Goal: Task Accomplishment & Management: Use online tool/utility

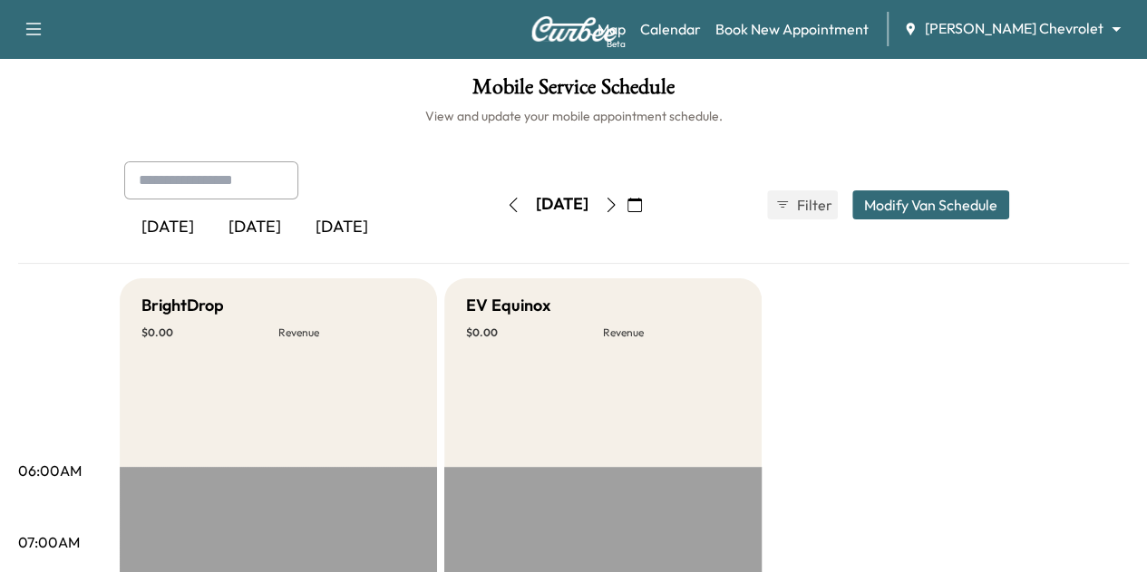
click at [506, 200] on icon "button" at bounding box center [513, 205] width 15 height 15
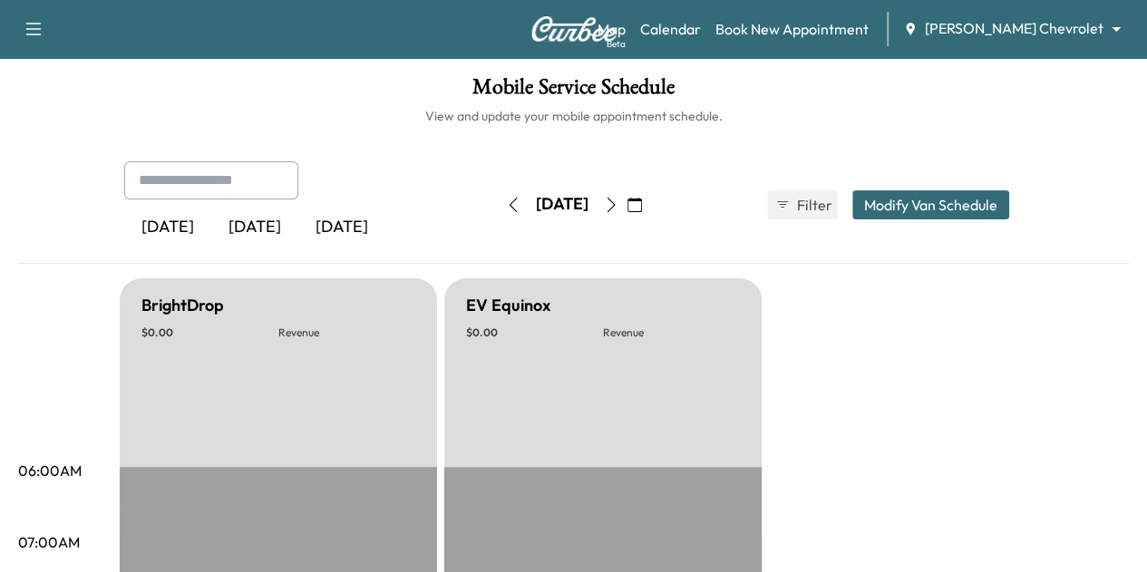
click at [506, 200] on icon "button" at bounding box center [513, 205] width 15 height 15
click at [498, 200] on button "button" at bounding box center [513, 204] width 31 height 29
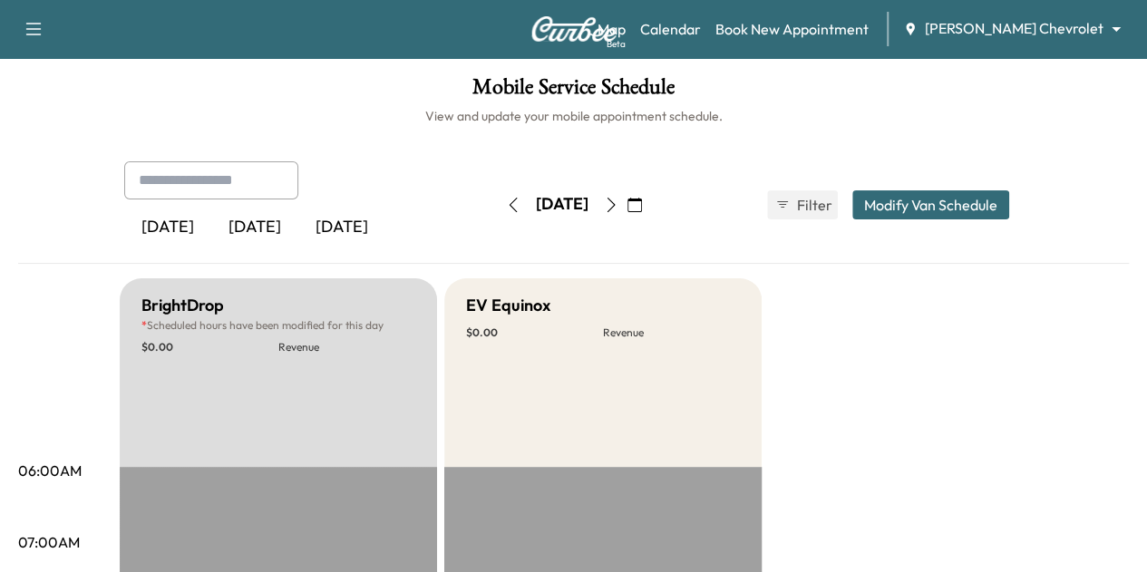
click at [650, 202] on button "button" at bounding box center [634, 204] width 31 height 29
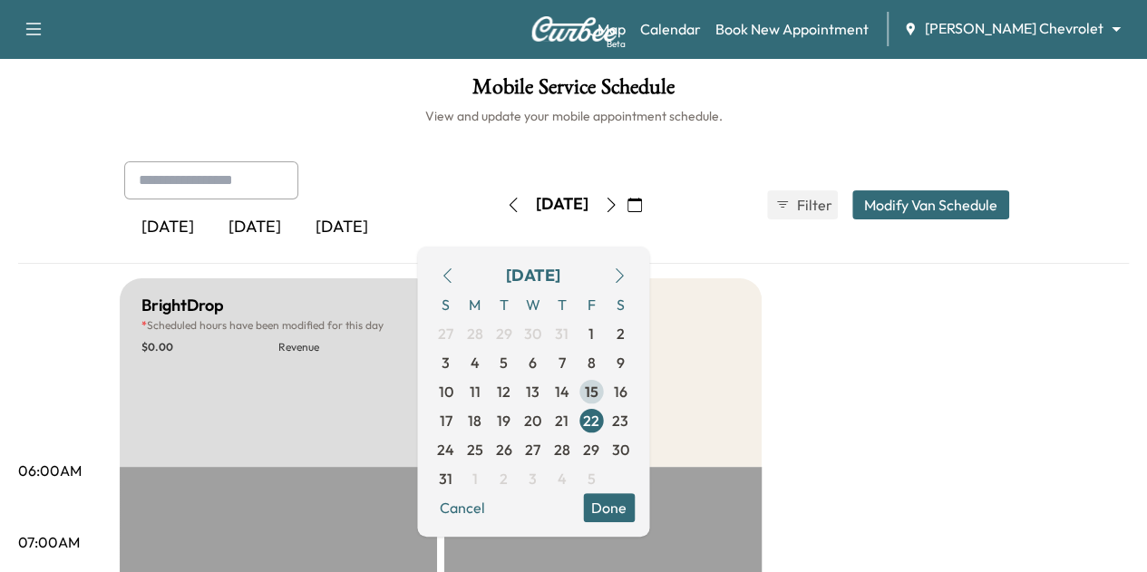
click at [597, 391] on span "15" at bounding box center [591, 392] width 14 height 22
click at [778, 222] on div "[DATE] [DATE] [DATE] [DATE] August 2025 S M T W T F S 27 28 29 30 31 1 2 3 4 5 …" at bounding box center [574, 204] width 928 height 87
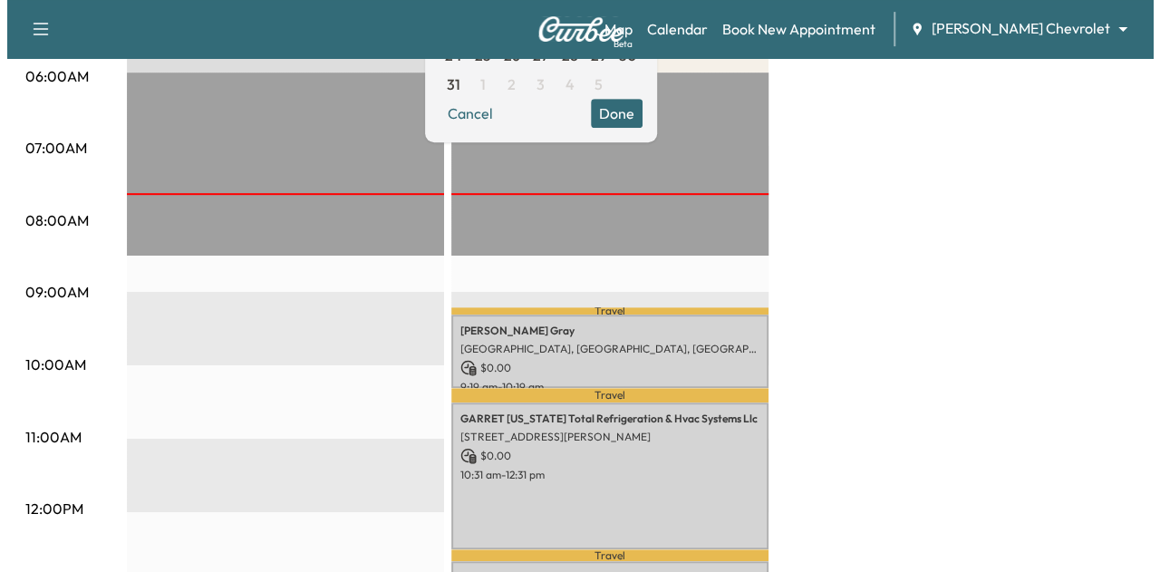
scroll to position [395, 0]
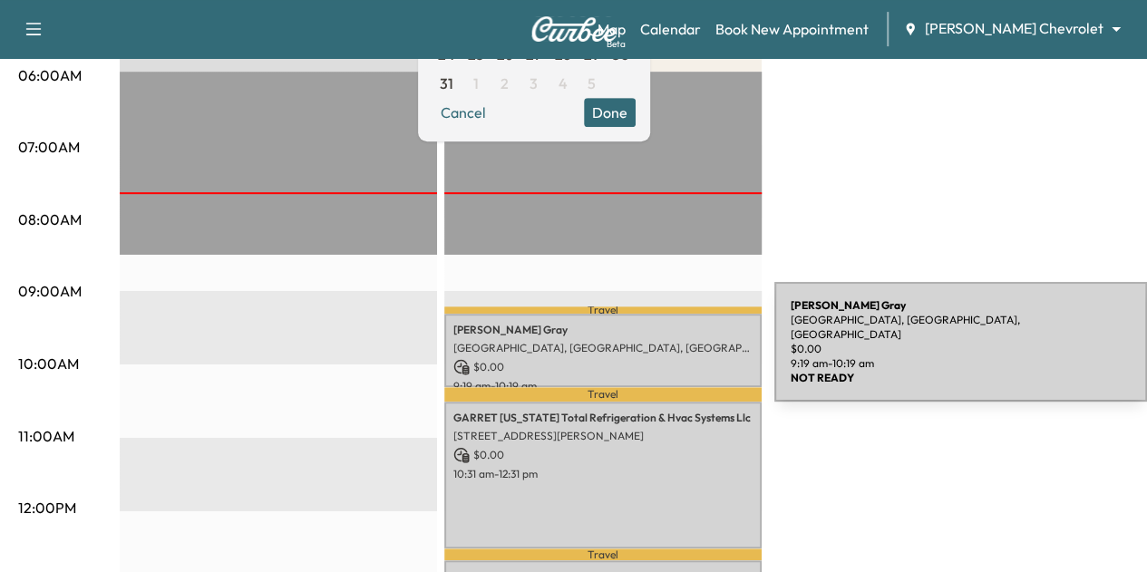
click at [638, 344] on p "[GEOGRAPHIC_DATA], [GEOGRAPHIC_DATA], [GEOGRAPHIC_DATA]" at bounding box center [602, 348] width 299 height 15
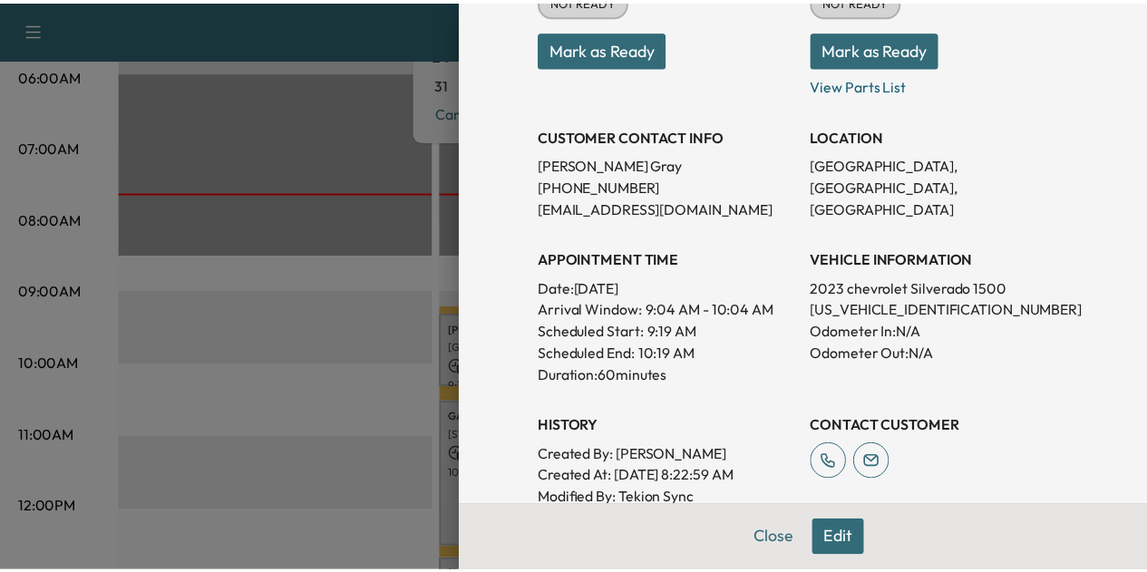
scroll to position [270, 0]
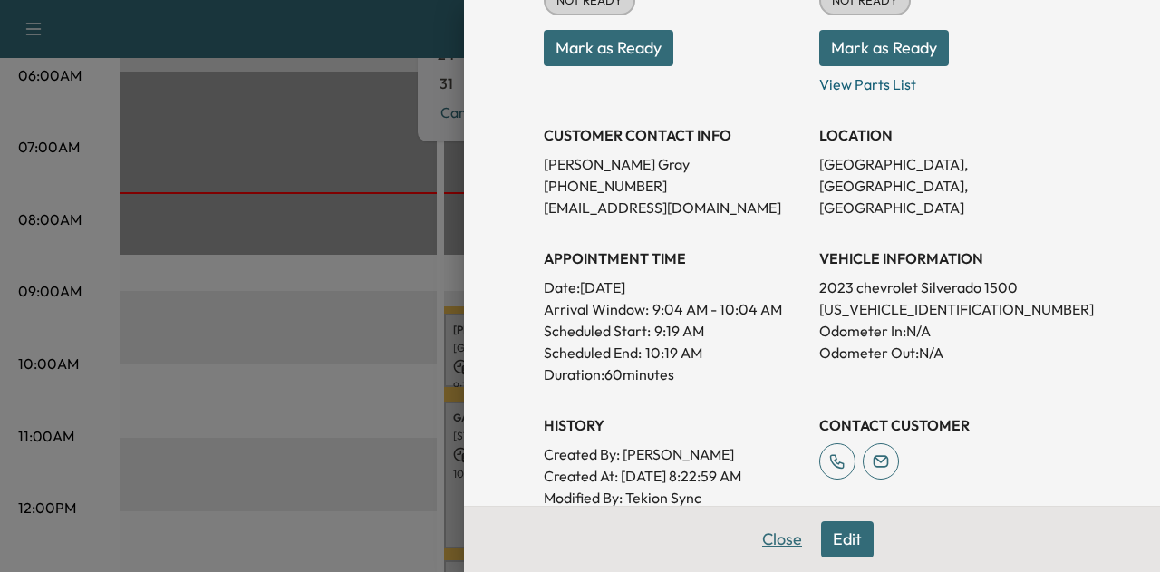
click at [764, 538] on button "Close" at bounding box center [782, 539] width 63 height 36
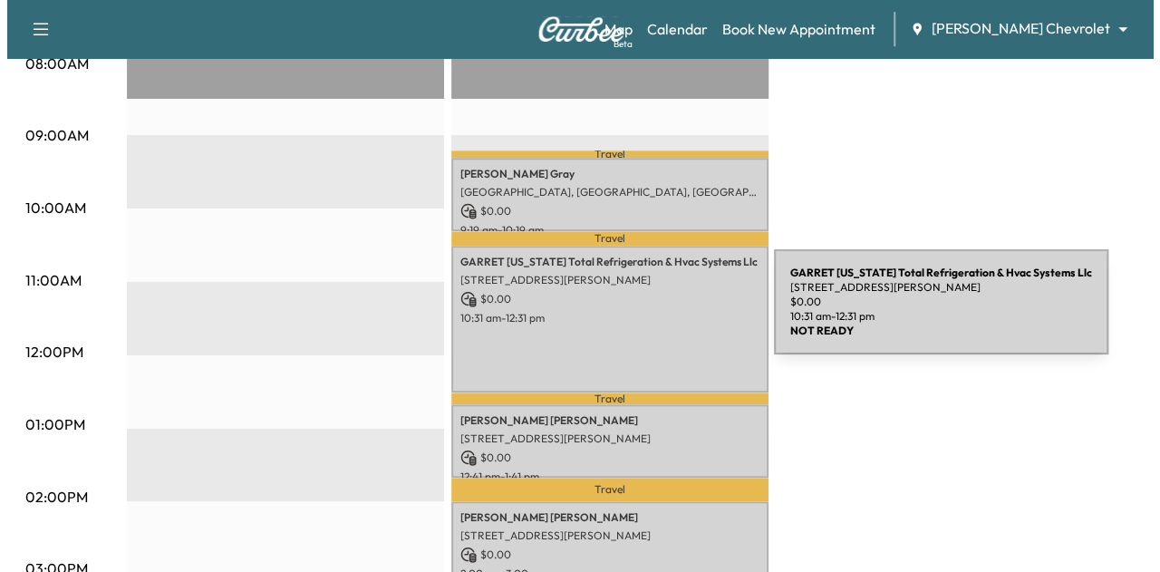
scroll to position [551, 0]
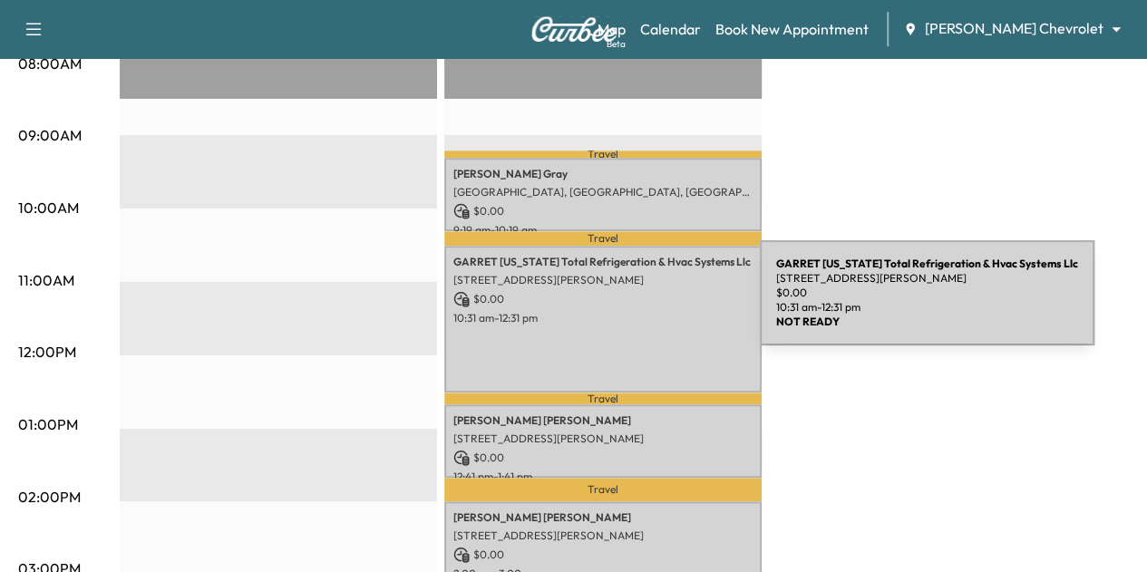
click at [624, 304] on div "GARRET [US_STATE] Total Refrigeration & Hvac Systems Llc [STREET_ADDRESS][PERSO…" at bounding box center [602, 319] width 317 height 147
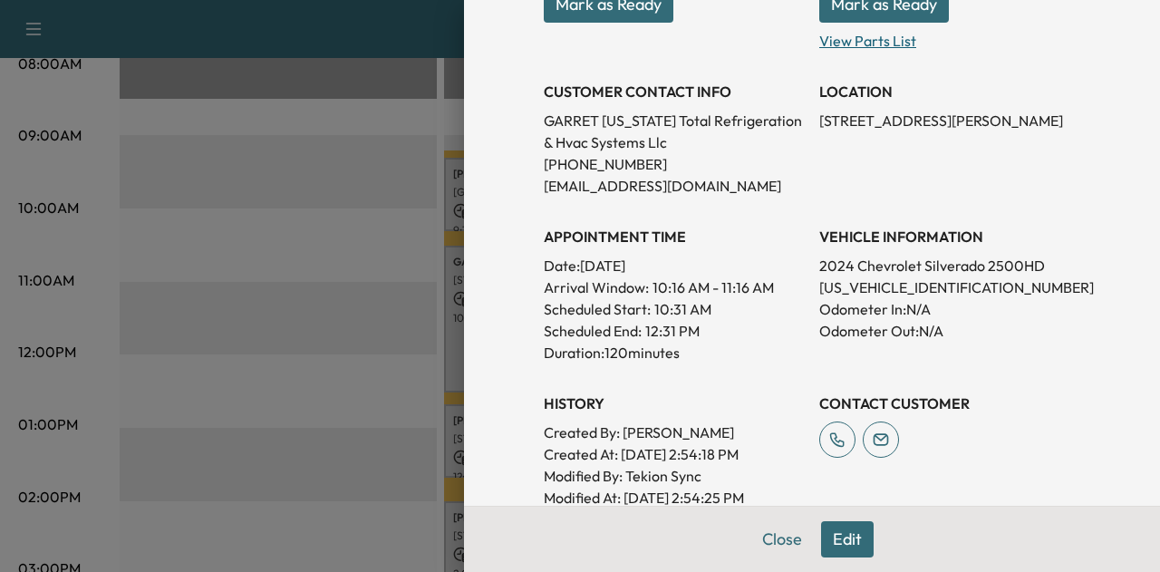
scroll to position [336, 0]
click at [886, 286] on p "[US_VEHICLE_IDENTIFICATION_NUMBER]" at bounding box center [949, 287] width 261 height 22
copy p "[US_VEHICLE_IDENTIFICATION_NUMBER]"
click at [769, 510] on div "Close Edit" at bounding box center [812, 539] width 696 height 66
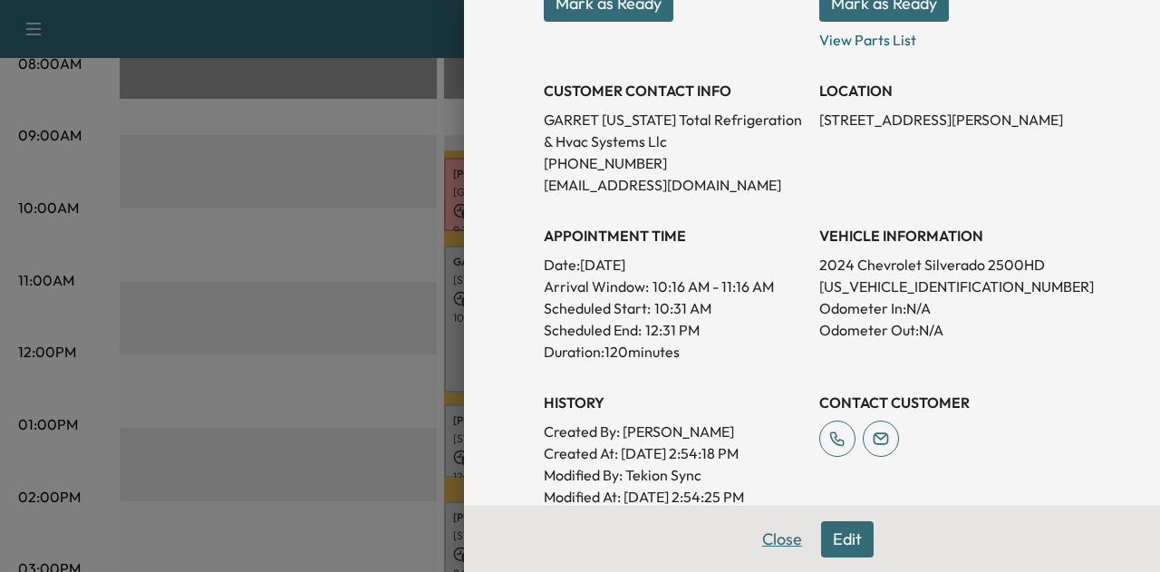
click at [769, 539] on button "Close" at bounding box center [782, 539] width 63 height 36
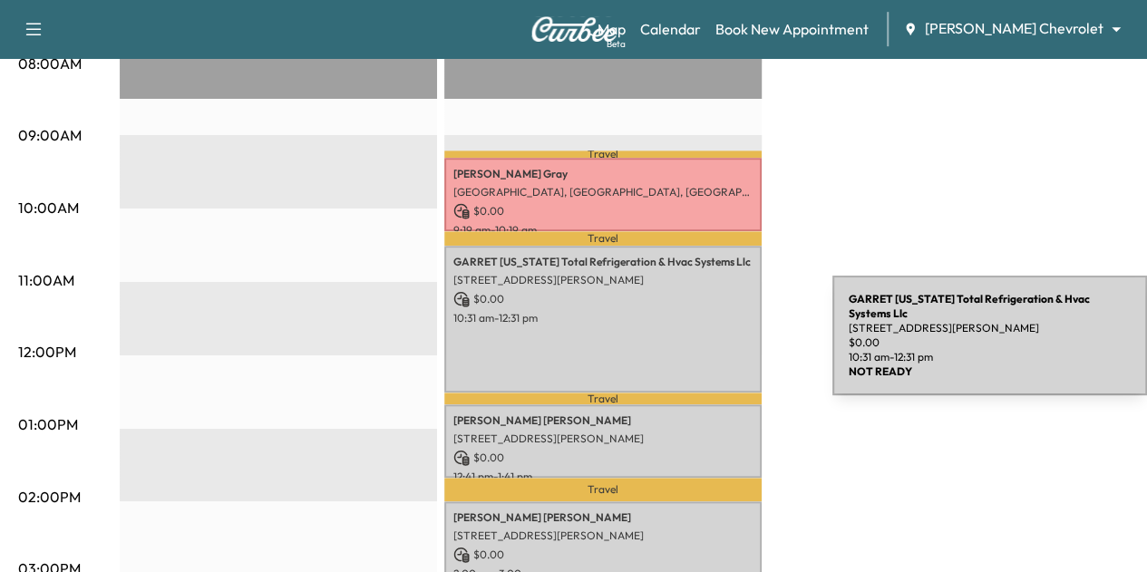
click at [696, 339] on div "GARRET [US_STATE] Total Refrigeration & Hvac Systems Llc [STREET_ADDRESS][PERSO…" at bounding box center [602, 319] width 317 height 147
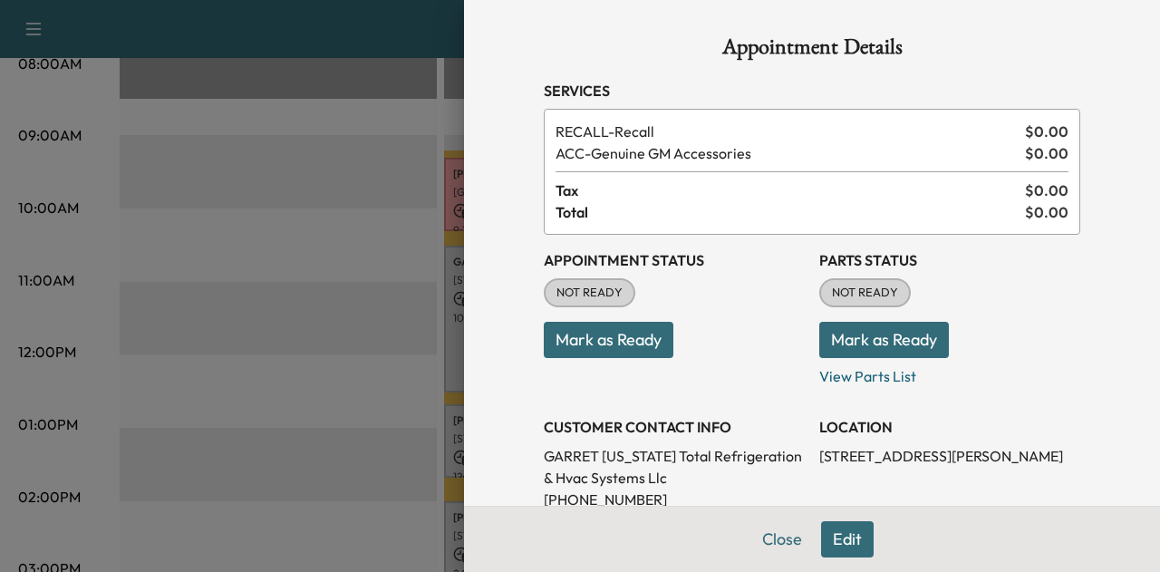
click at [600, 333] on button "Mark as Ready" at bounding box center [609, 340] width 130 height 36
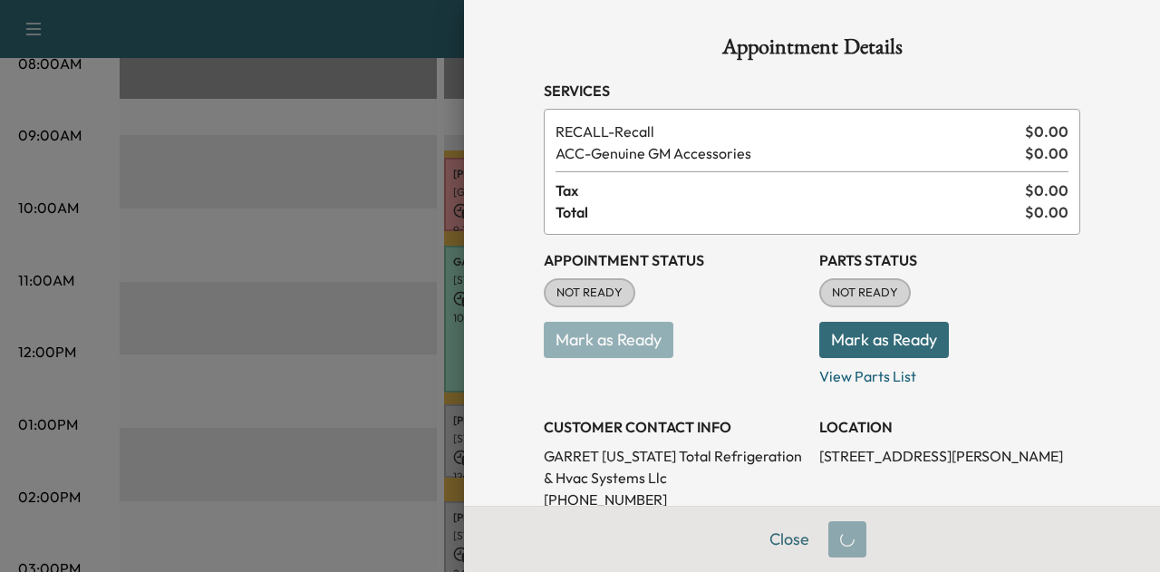
click at [850, 340] on button "Mark as Ready" at bounding box center [884, 340] width 130 height 36
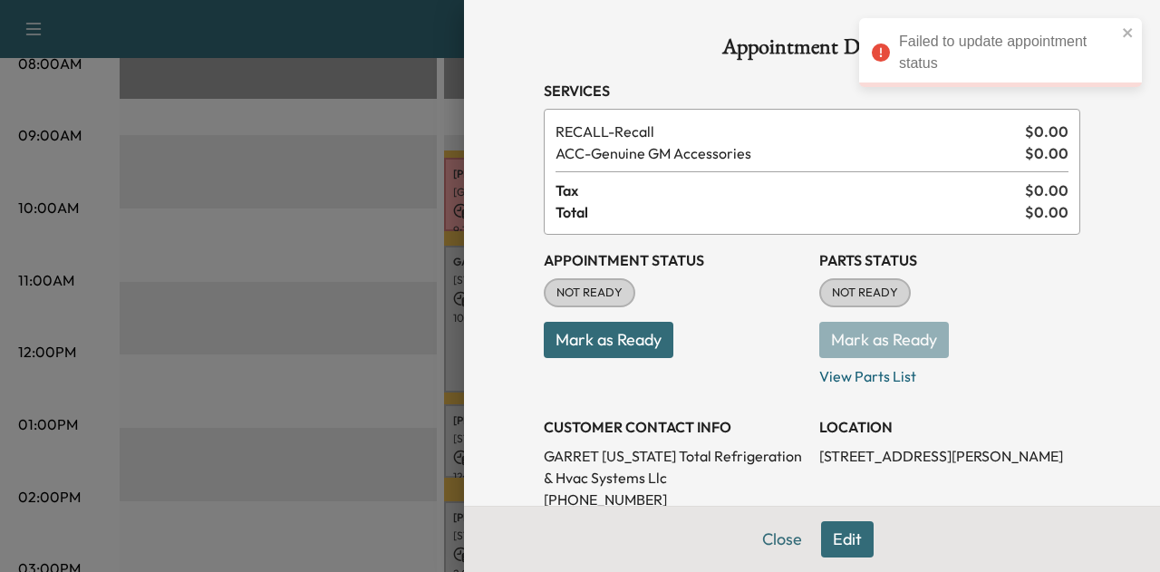
click at [634, 322] on button "Mark as Ready" at bounding box center [609, 340] width 130 height 36
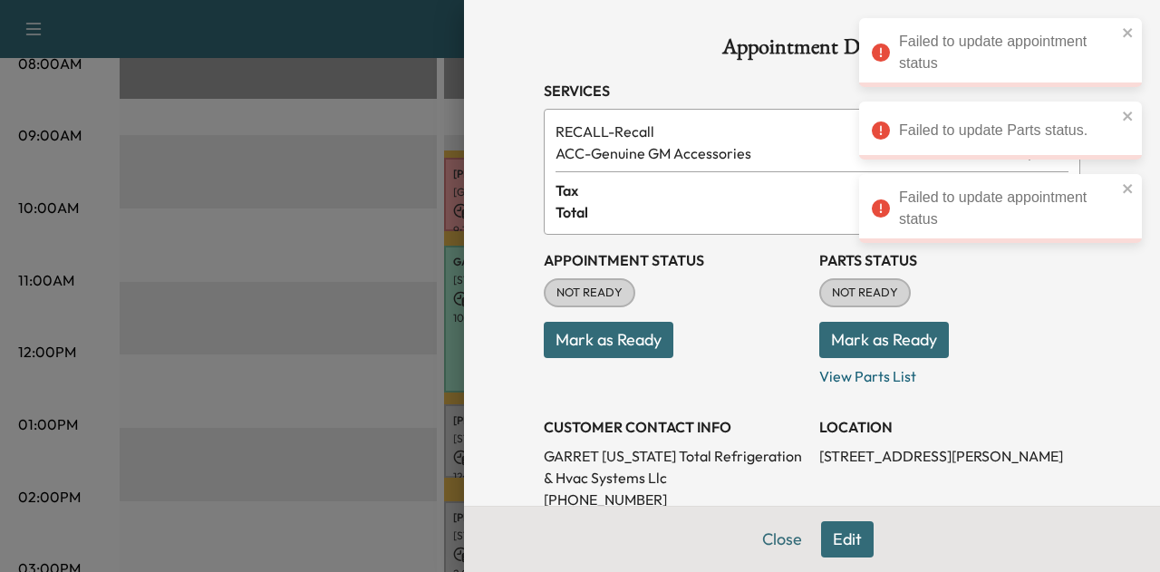
click at [856, 344] on button "Mark as Ready" at bounding box center [884, 340] width 130 height 36
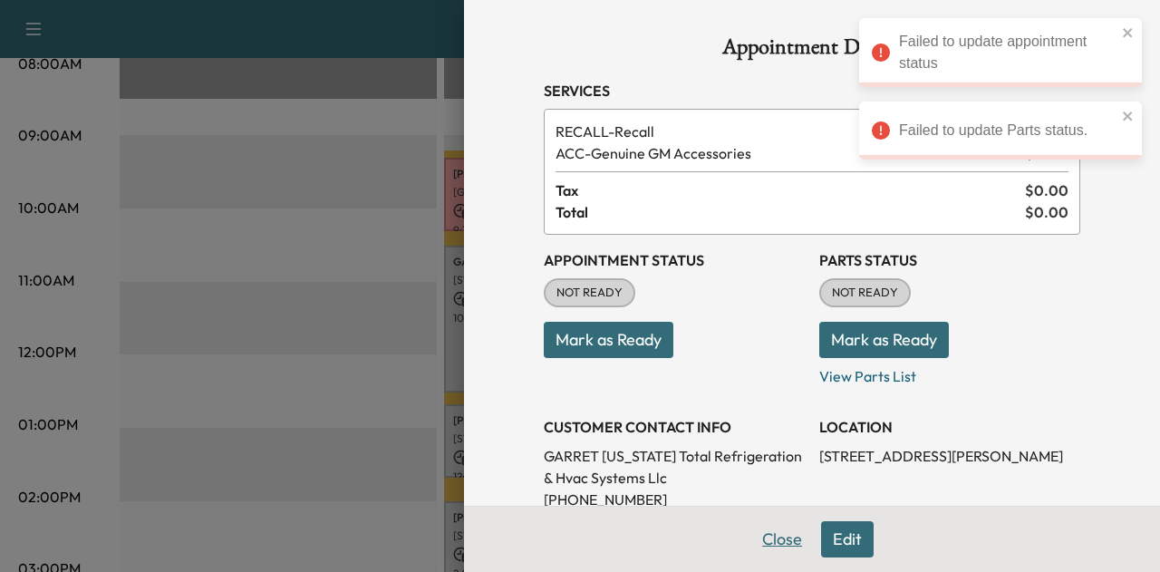
click at [765, 533] on button "Close" at bounding box center [782, 539] width 63 height 36
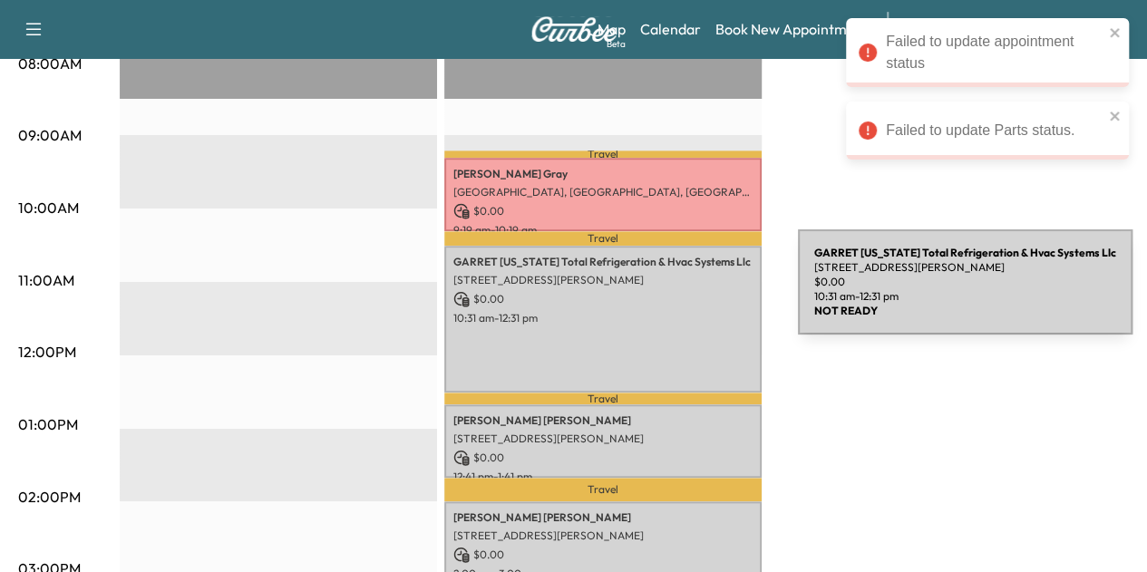
click at [658, 297] on p "$ 0.00" at bounding box center [602, 299] width 299 height 16
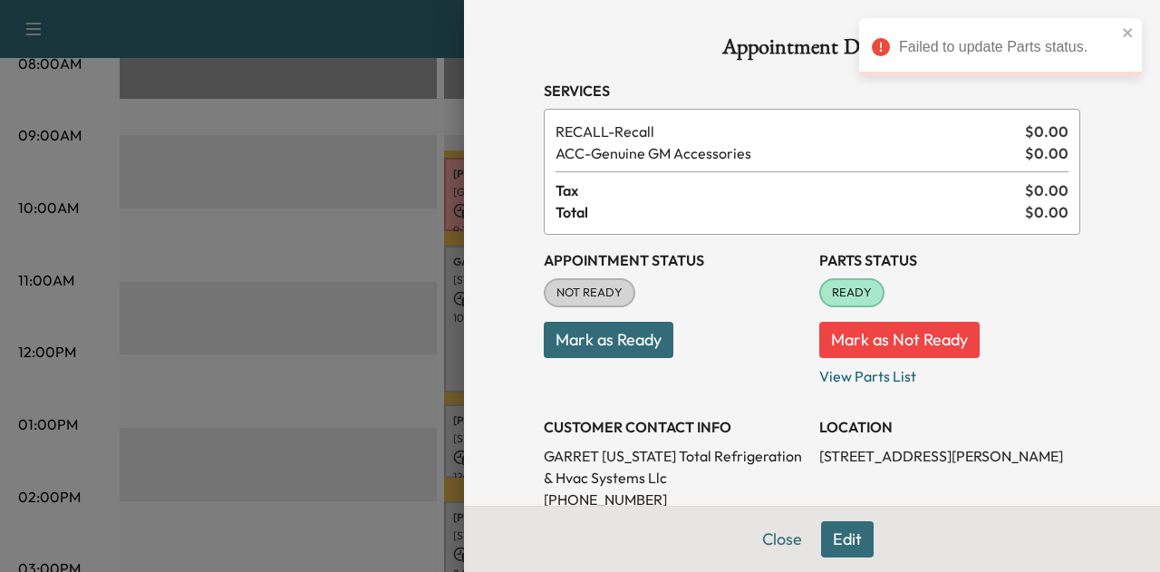
click at [607, 334] on button "Mark as Ready" at bounding box center [609, 340] width 130 height 36
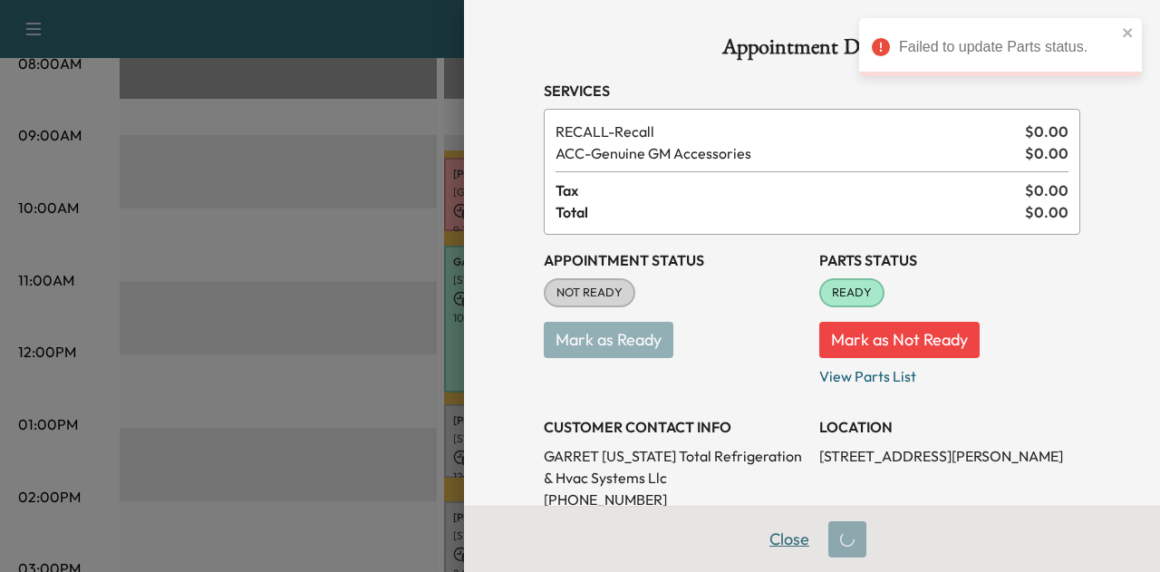
click at [772, 538] on button "Close" at bounding box center [789, 539] width 63 height 36
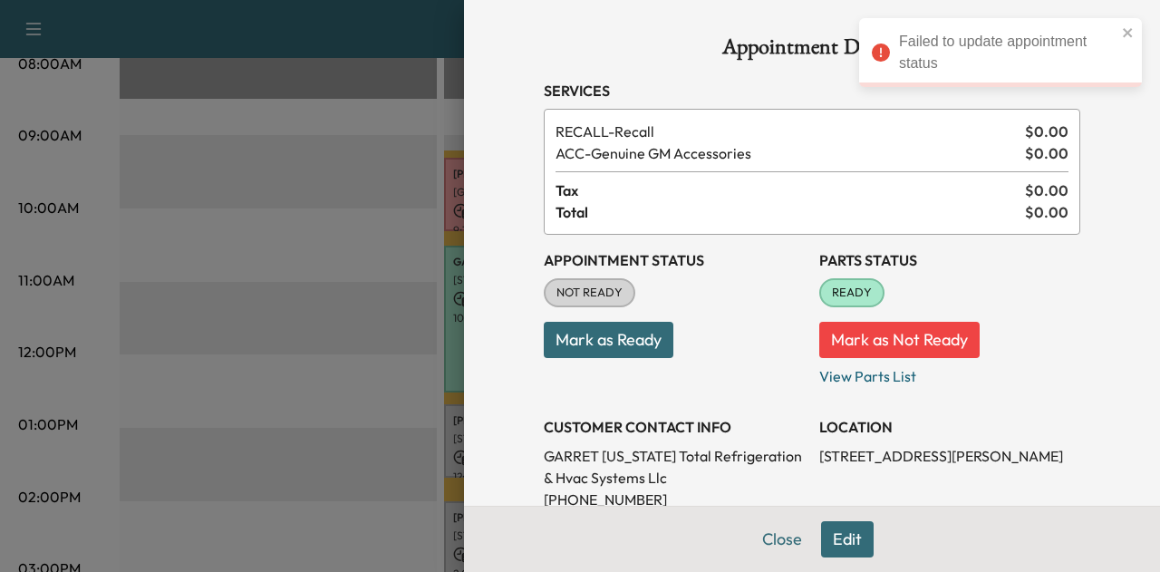
click at [381, 400] on div at bounding box center [580, 286] width 1160 height 572
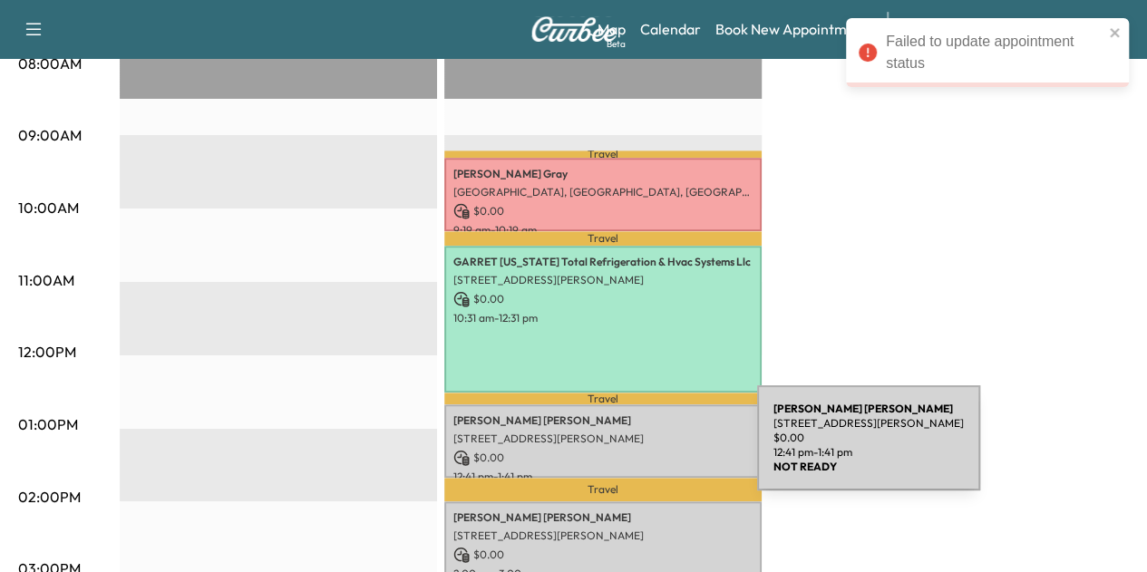
click at [621, 450] on p "$ 0.00" at bounding box center [602, 458] width 299 height 16
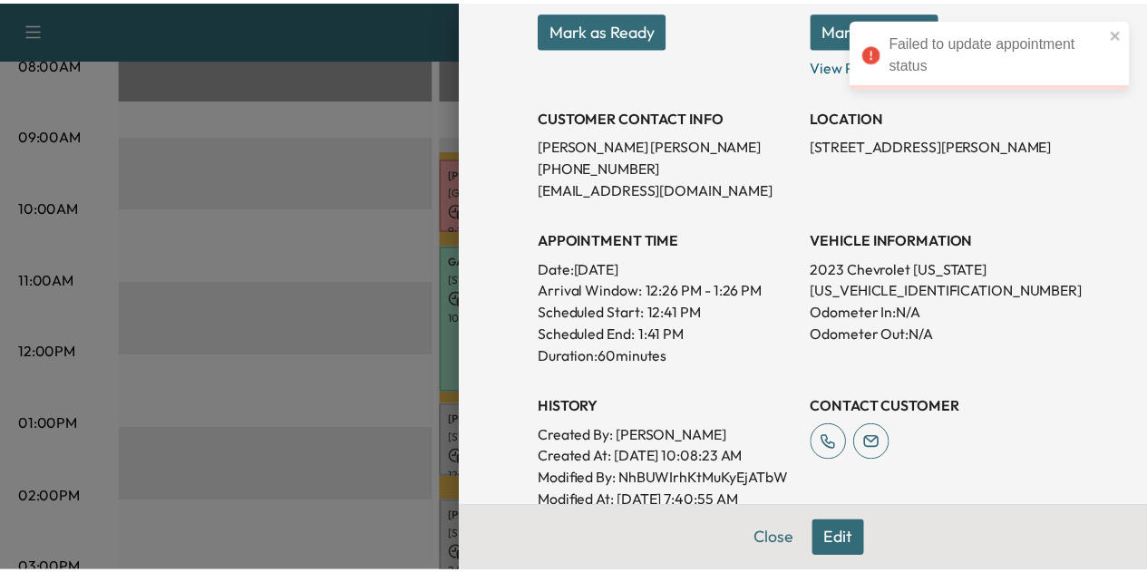
scroll to position [290, 0]
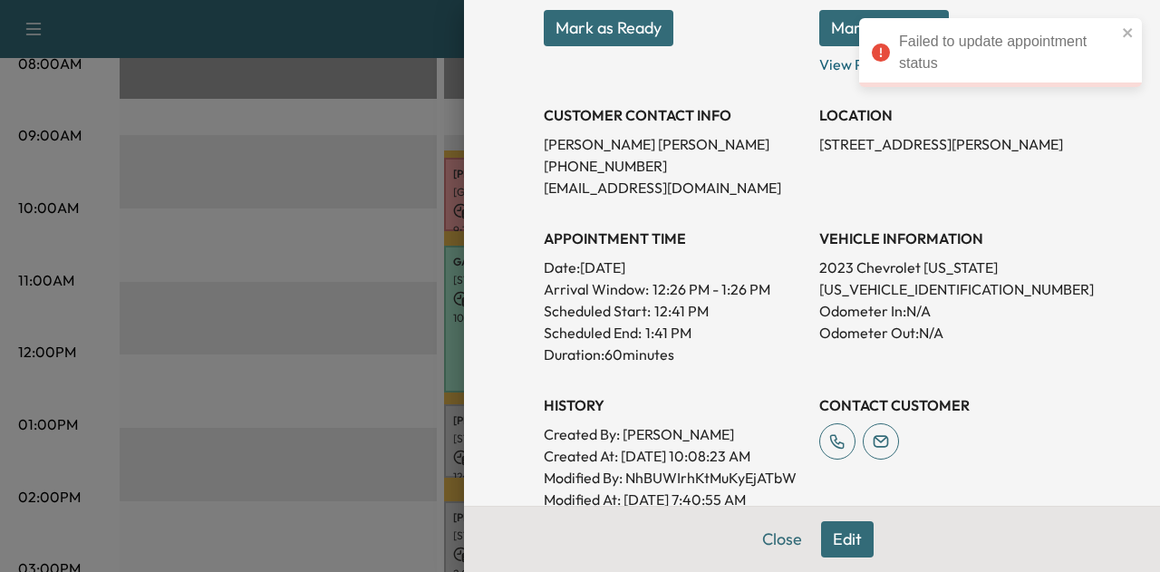
click at [914, 291] on p "[US_VEHICLE_IDENTIFICATION_NUMBER]" at bounding box center [949, 289] width 261 height 22
copy p "[US_VEHICLE_IDENTIFICATION_NUMBER]"
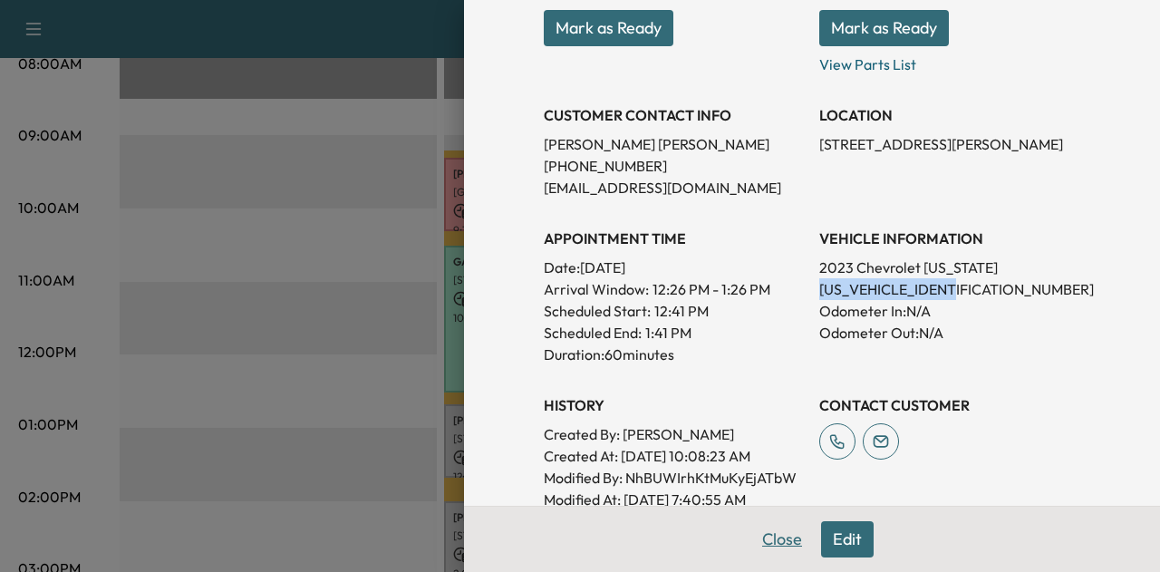
click at [769, 536] on button "Close" at bounding box center [782, 539] width 63 height 36
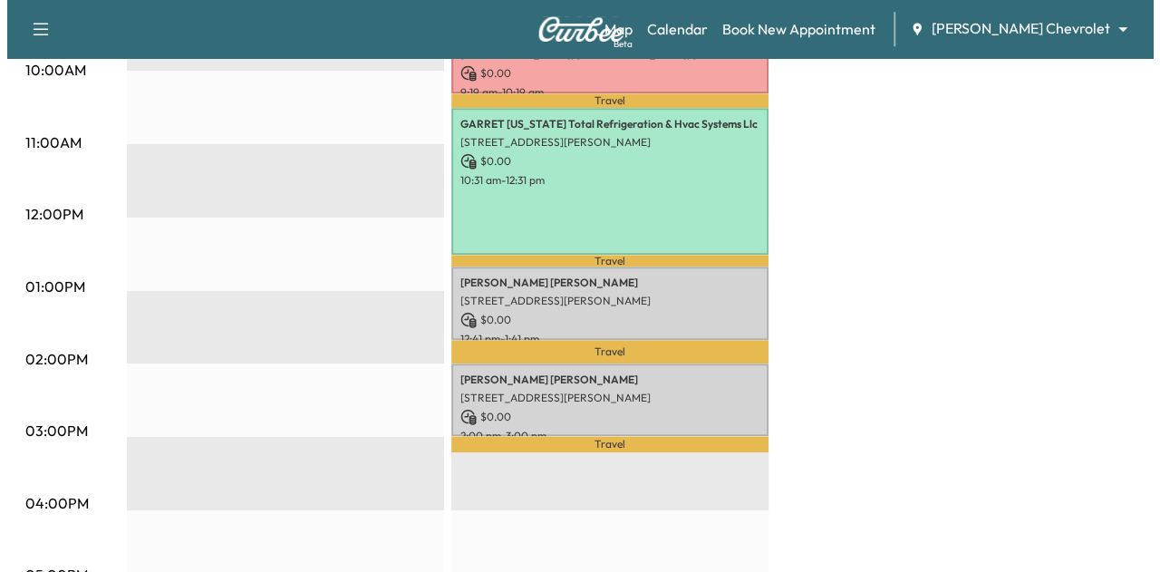
scroll to position [690, 0]
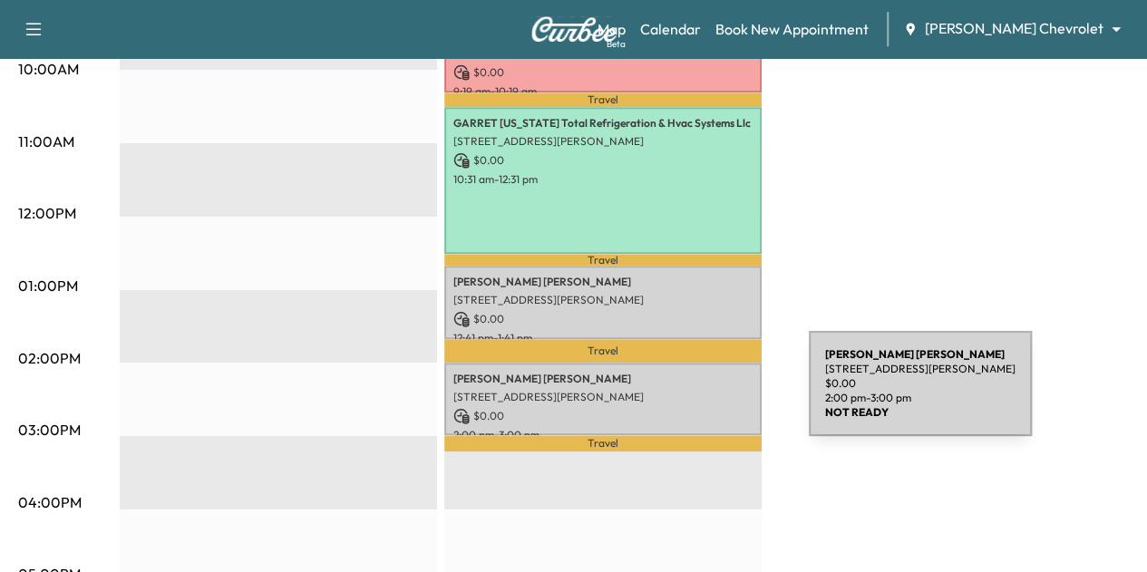
click at [673, 394] on p "[STREET_ADDRESS][PERSON_NAME]" at bounding box center [602, 397] width 299 height 15
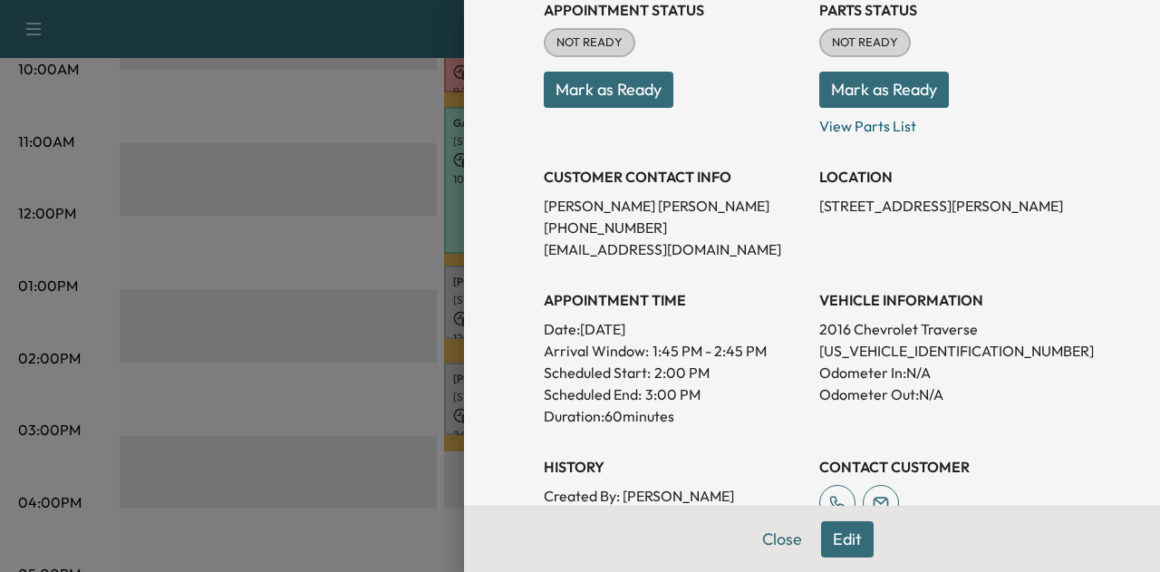
scroll to position [230, 0]
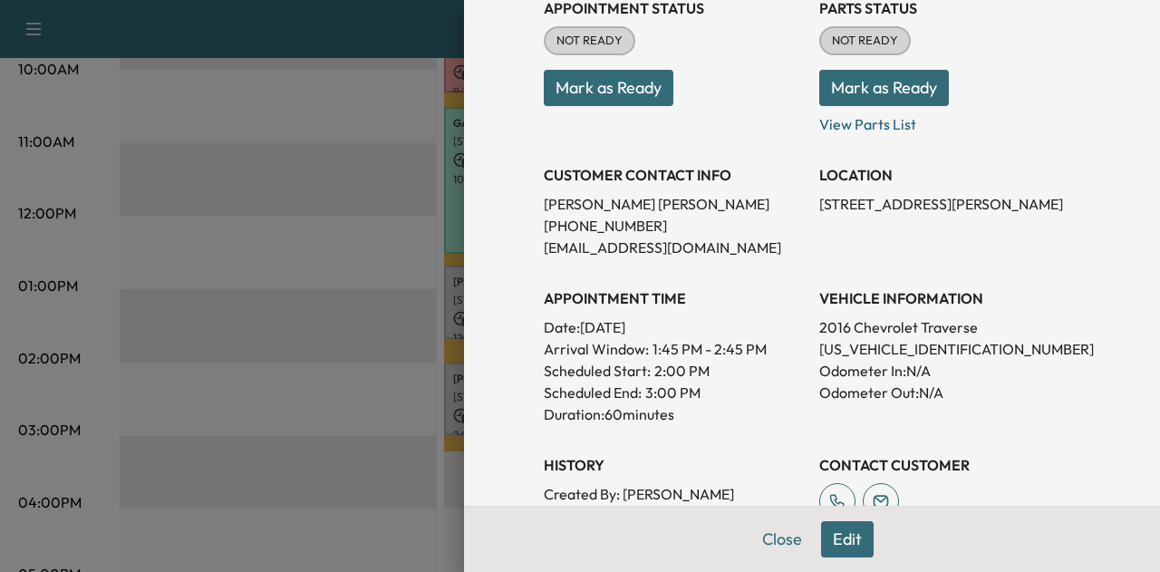
click at [865, 349] on p "[US_VEHICLE_IDENTIFICATION_NUMBER]" at bounding box center [949, 349] width 261 height 22
copy p "[US_VEHICLE_IDENTIFICATION_NUMBER]"
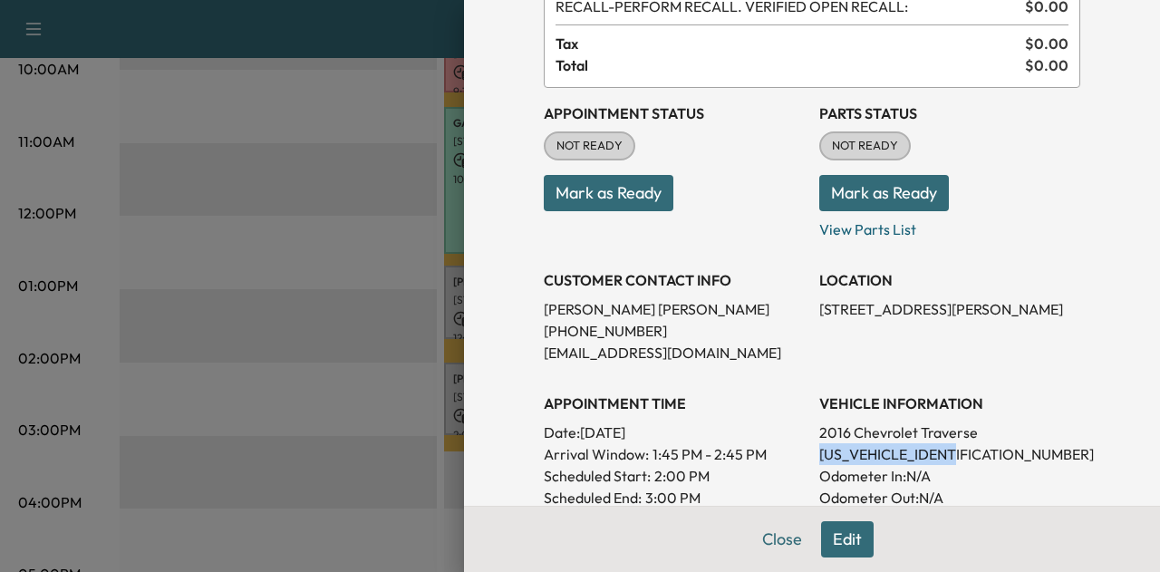
scroll to position [122, 0]
